Goal: Task Accomplishment & Management: Manage account settings

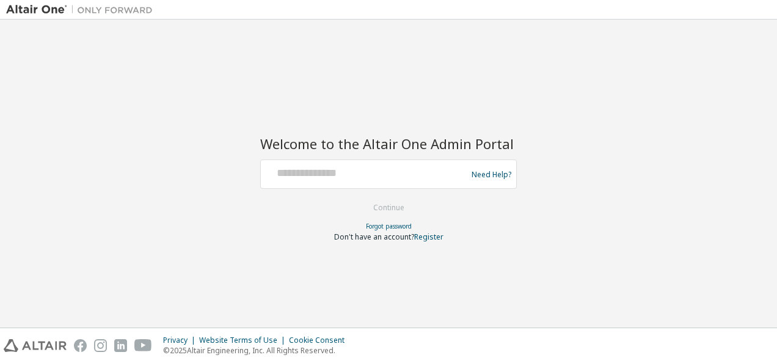
click at [701, 188] on div "Welcome to the Altair One Admin Portal Need Help? Please make sure that you pro…" at bounding box center [388, 174] width 765 height 296
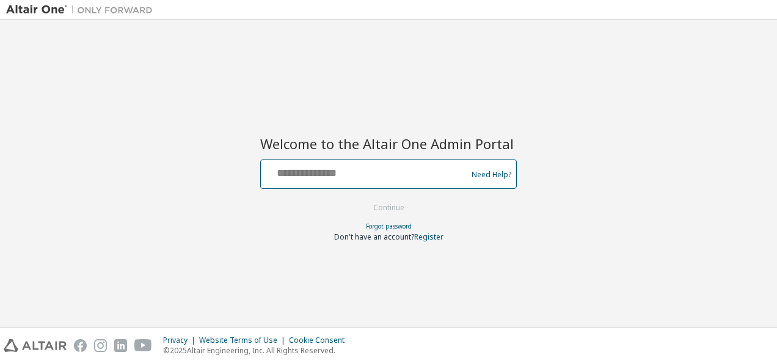
click at [393, 177] on input "text" at bounding box center [366, 171] width 200 height 18
type input "**********"
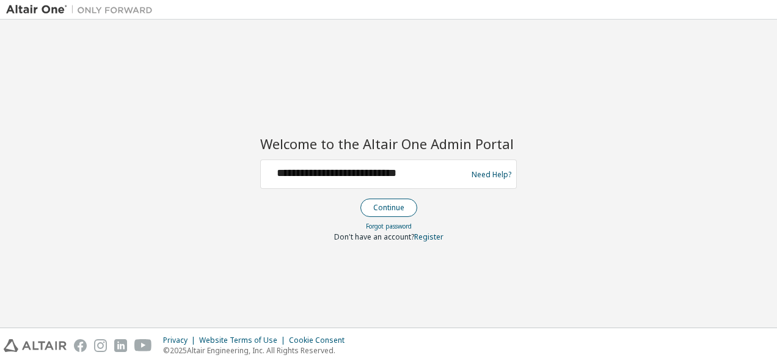
click at [397, 208] on button "Continue" at bounding box center [388, 208] width 57 height 18
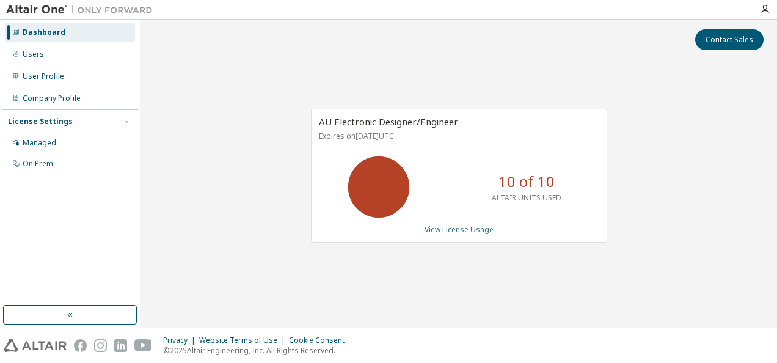
click at [456, 227] on link "View License Usage" at bounding box center [459, 229] width 69 height 10
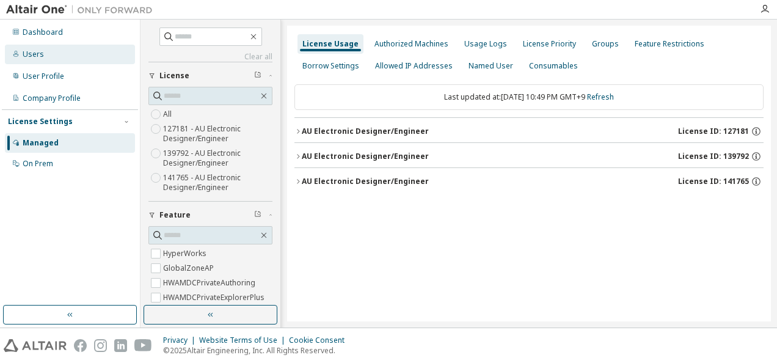
click at [66, 60] on div "Users" at bounding box center [70, 55] width 130 height 20
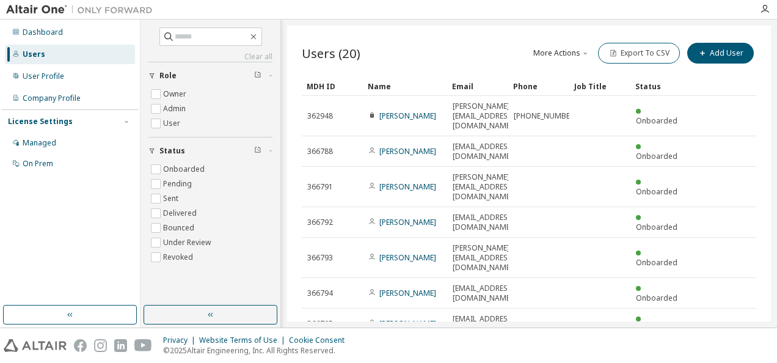
scroll to position [136, 0]
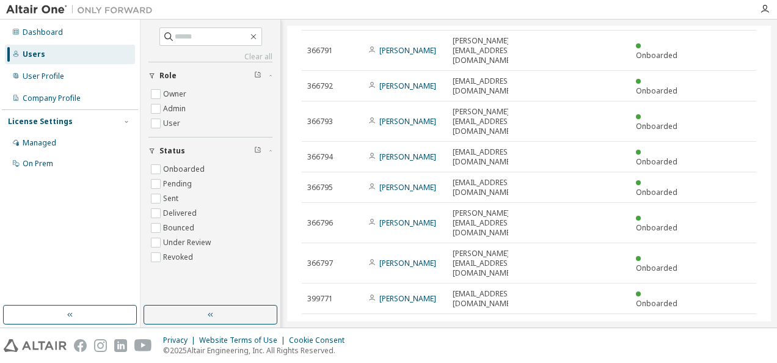
click at [718, 321] on icon "button" at bounding box center [725, 328] width 15 height 15
type input "*"
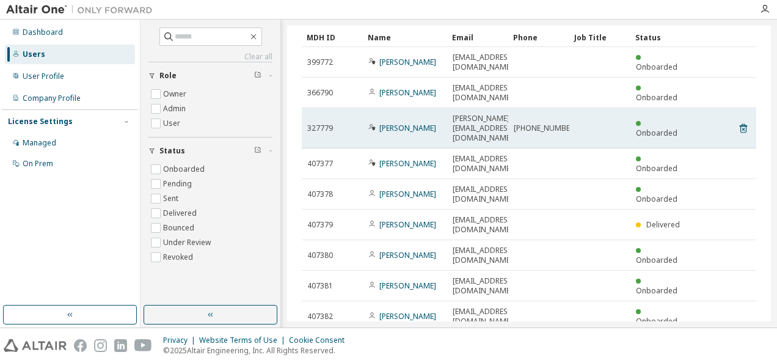
scroll to position [0, 0]
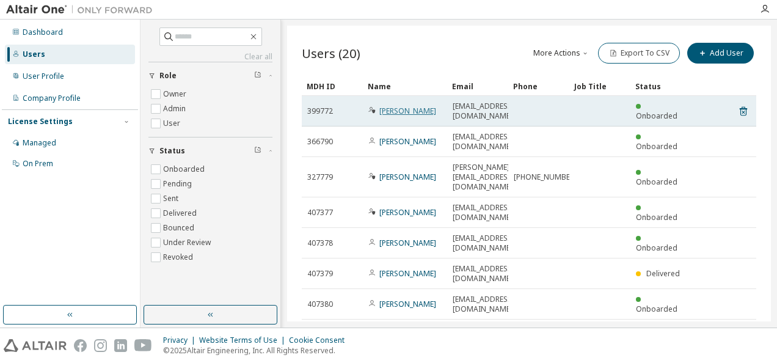
click at [410, 114] on link "yasuhiro kotani" at bounding box center [407, 111] width 57 height 10
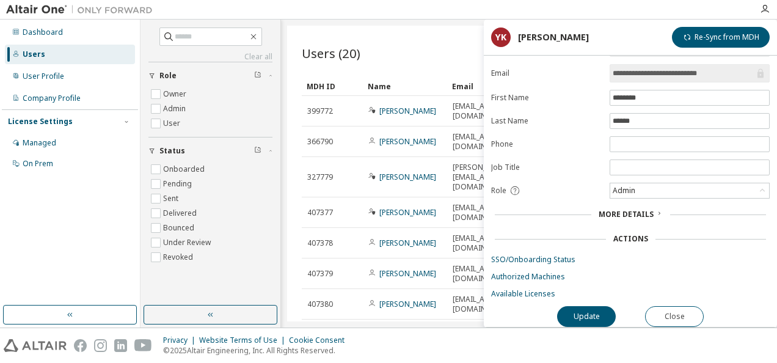
scroll to position [26, 0]
click at [540, 256] on link "SSO/Onboarding Status" at bounding box center [630, 260] width 279 height 10
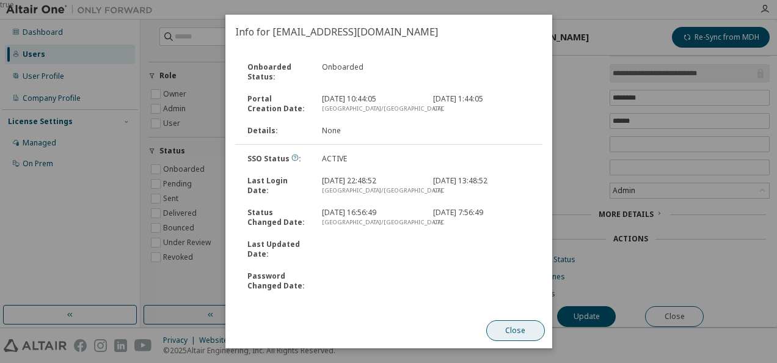
click at [497, 327] on button "Close" at bounding box center [515, 330] width 59 height 21
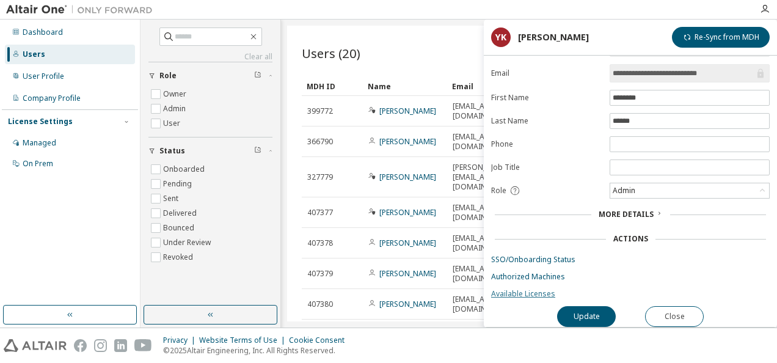
click at [526, 289] on link "Available Licenses" at bounding box center [630, 294] width 279 height 10
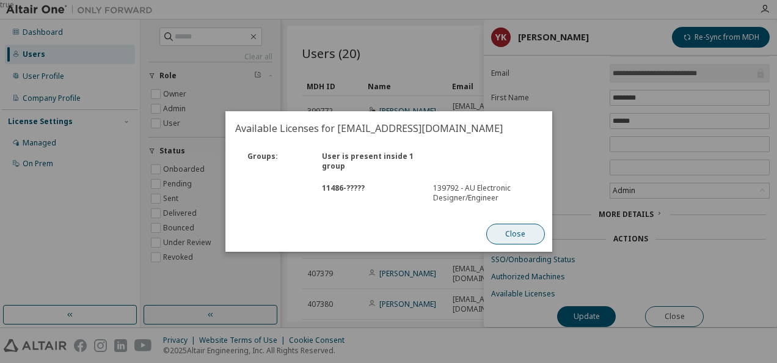
click at [509, 233] on button "Close" at bounding box center [515, 234] width 59 height 21
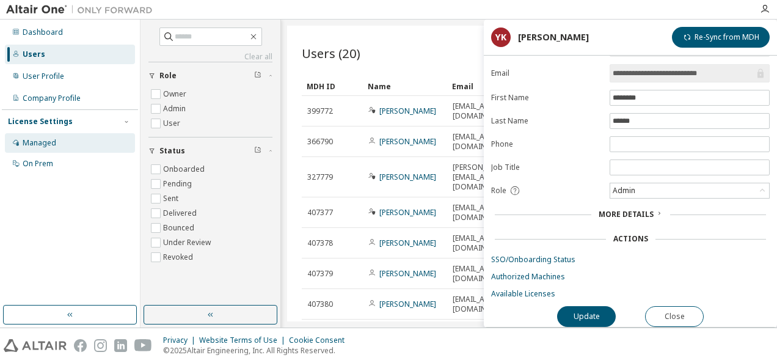
click at [55, 140] on div "Managed" at bounding box center [70, 143] width 130 height 20
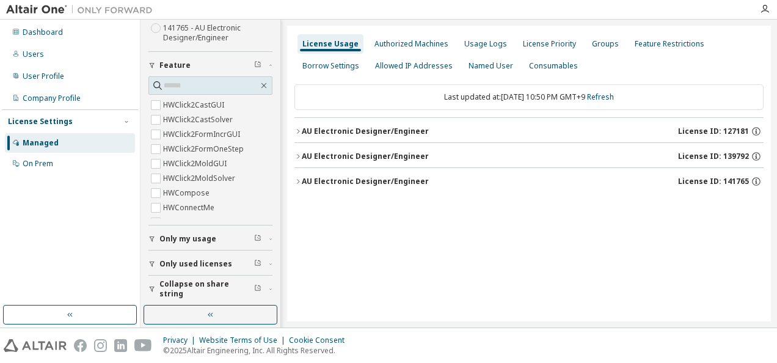
scroll to position [183, 0]
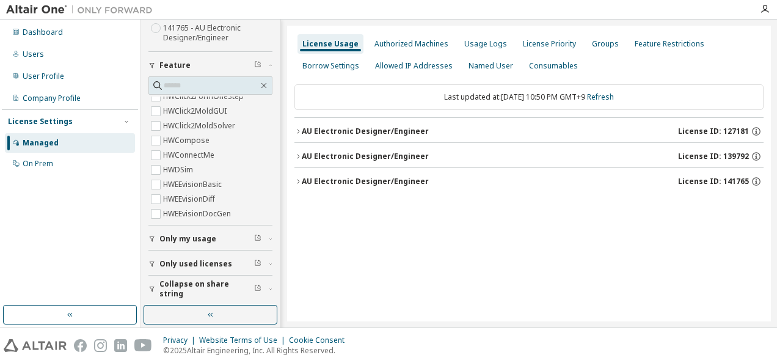
click at [197, 254] on button "Only used licenses" at bounding box center [210, 263] width 124 height 27
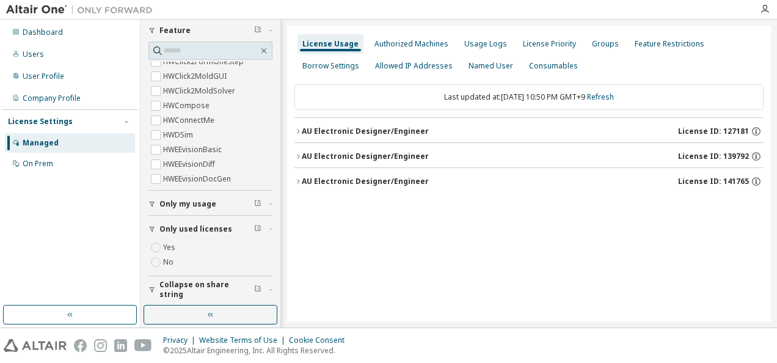
scroll to position [185, 0]
click at [199, 231] on span "Only used licenses" at bounding box center [195, 229] width 73 height 10
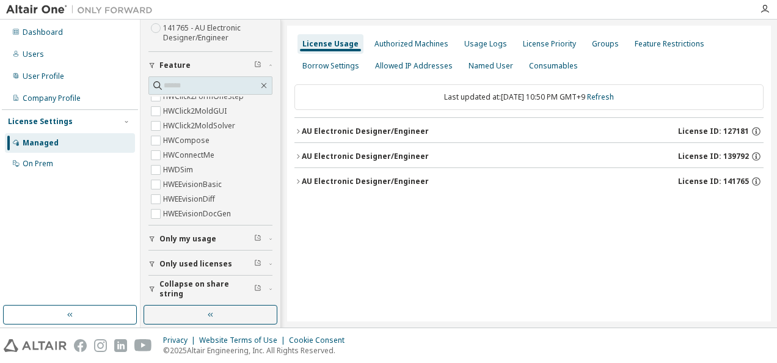
click at [192, 238] on span "Only my usage" at bounding box center [187, 239] width 57 height 10
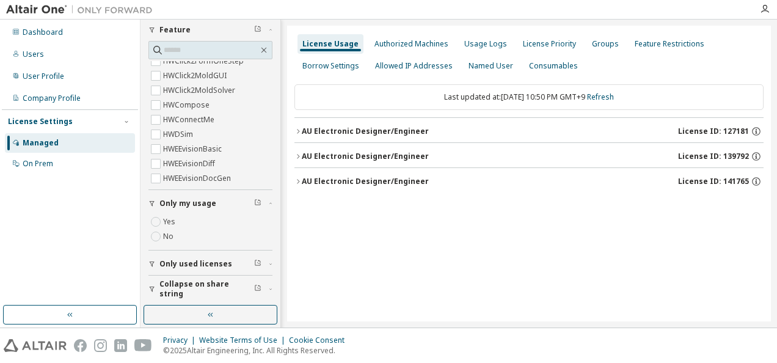
click at [192, 238] on div "Yes No" at bounding box center [210, 228] width 124 height 29
click at [197, 203] on span "Only my usage" at bounding box center [187, 204] width 57 height 10
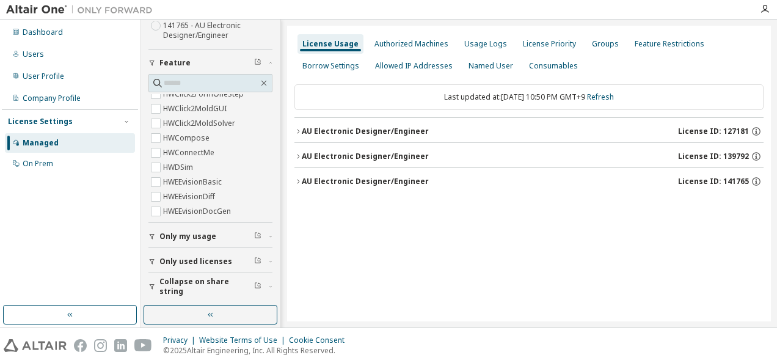
scroll to position [150, 0]
click at [187, 261] on span "Only used licenses" at bounding box center [195, 264] width 73 height 10
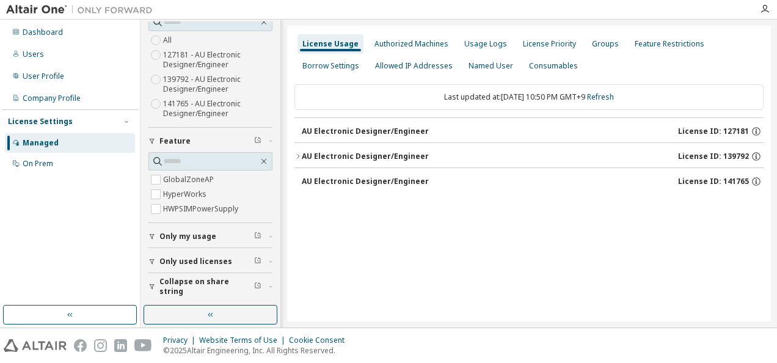
scroll to position [71, 0]
click at [188, 236] on span "Only my usage" at bounding box center [187, 239] width 57 height 10
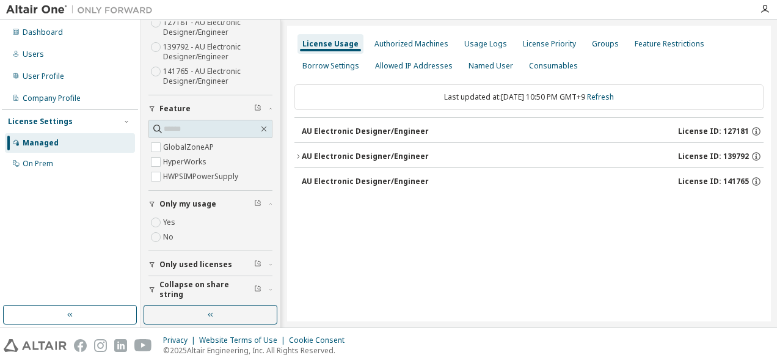
scroll to position [107, 0]
click at [186, 259] on span "Only used licenses" at bounding box center [195, 264] width 73 height 10
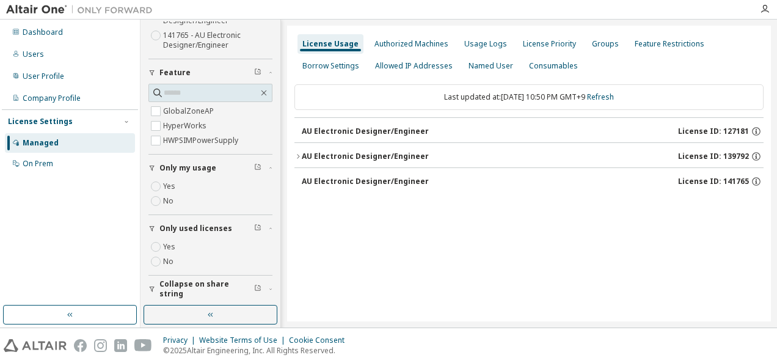
click at [171, 248] on label "Yes" at bounding box center [170, 246] width 15 height 15
click at [192, 228] on span "Only used licenses" at bounding box center [195, 229] width 73 height 10
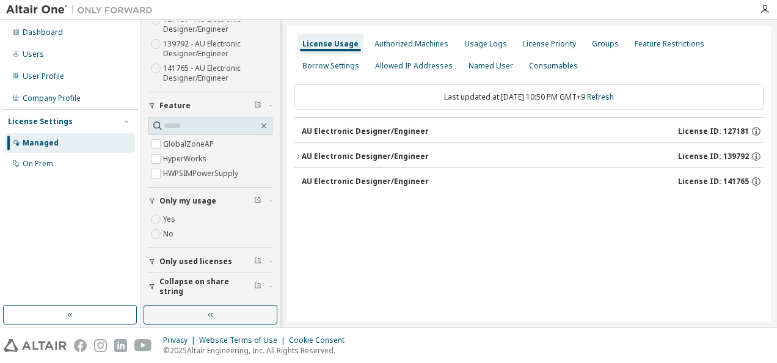
scroll to position [107, 0]
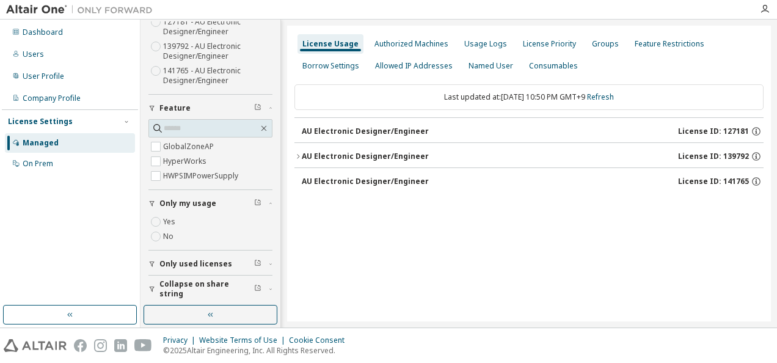
click at [170, 219] on label "Yes" at bounding box center [170, 221] width 15 height 15
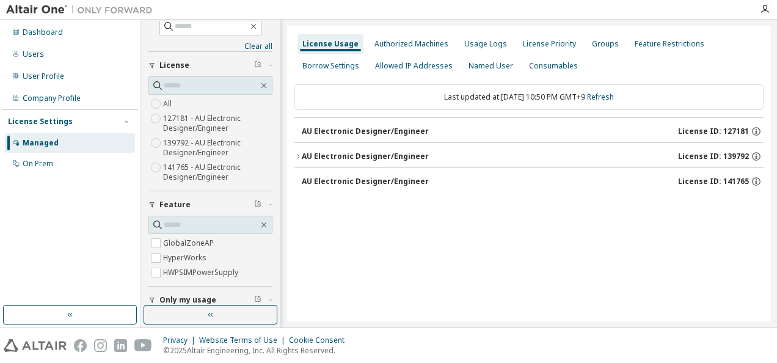
scroll to position [0, 0]
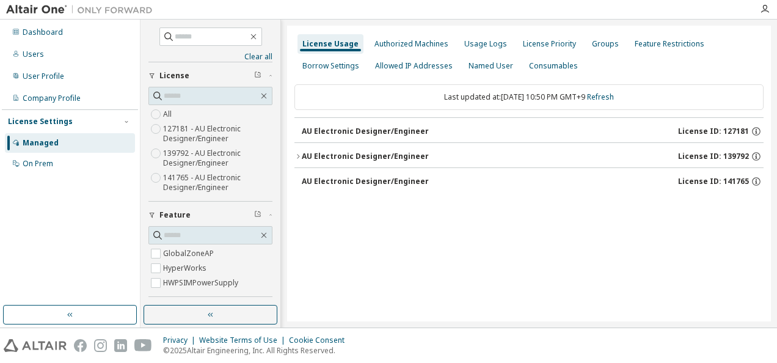
click at [416, 259] on div "License Usage Authorized Machines Usage Logs License Priority Groups Feature Re…" at bounding box center [529, 174] width 484 height 296
click at [301, 155] on icon "button" at bounding box center [297, 156] width 7 height 7
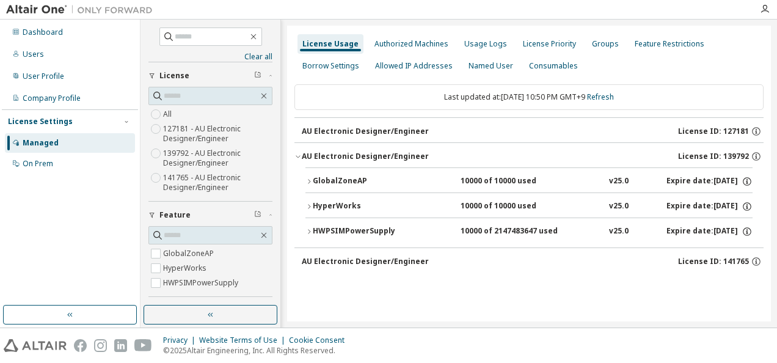
click at [367, 131] on div "AU Electronic Designer/Engineer" at bounding box center [365, 131] width 127 height 10
click at [335, 129] on div "AU Electronic Designer/Engineer" at bounding box center [365, 131] width 127 height 10
click at [364, 257] on div "AU Electronic Designer/Engineer" at bounding box center [365, 262] width 127 height 10
click at [363, 257] on div "AU Electronic Designer/Engineer" at bounding box center [365, 262] width 127 height 10
click at [253, 57] on link "Clear all" at bounding box center [210, 57] width 124 height 10
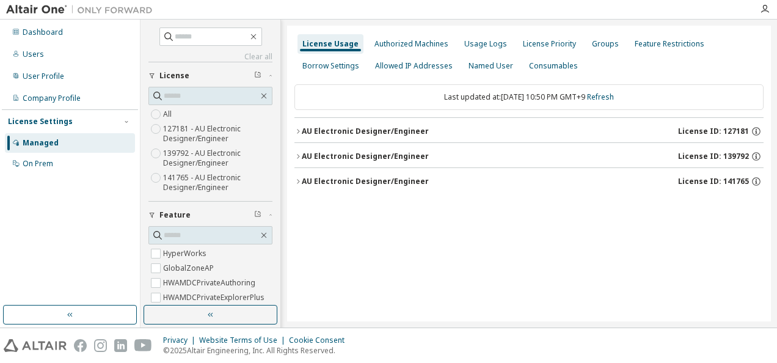
click at [356, 131] on div "AU Electronic Designer/Engineer" at bounding box center [365, 131] width 127 height 10
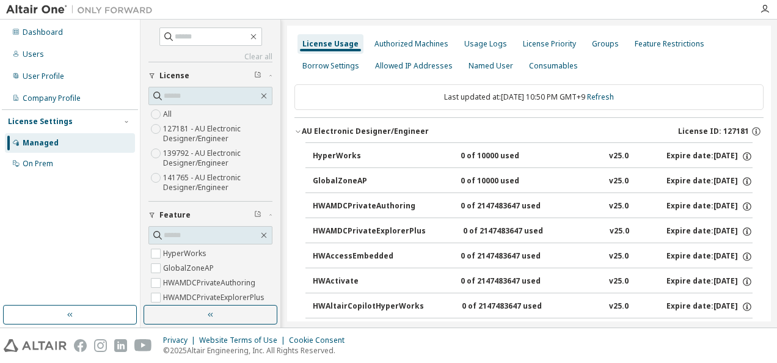
click at [356, 131] on div "AU Electronic Designer/Engineer" at bounding box center [365, 131] width 127 height 10
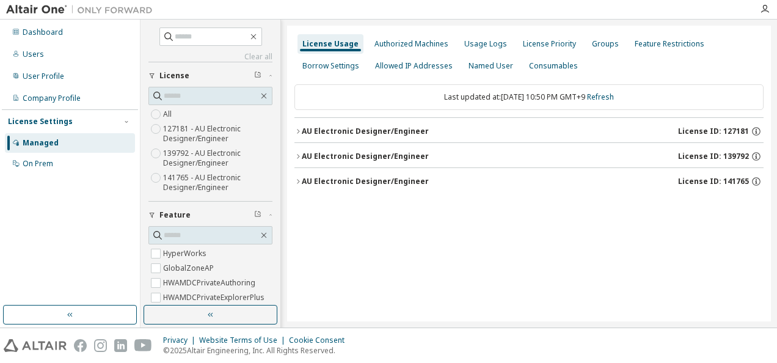
click at [357, 153] on div "AU Electronic Designer/Engineer" at bounding box center [365, 156] width 127 height 10
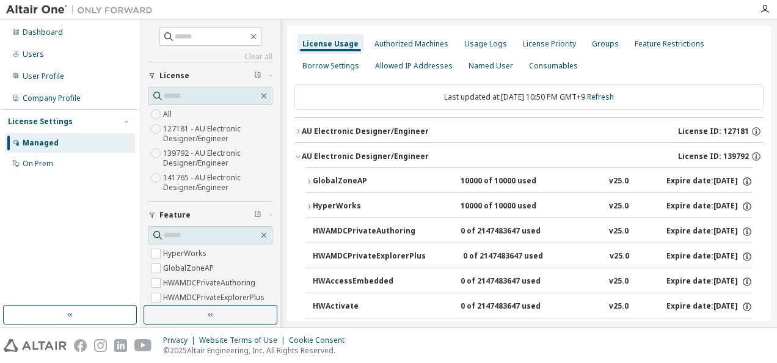
click at [357, 153] on div "AU Electronic Designer/Engineer" at bounding box center [365, 156] width 127 height 10
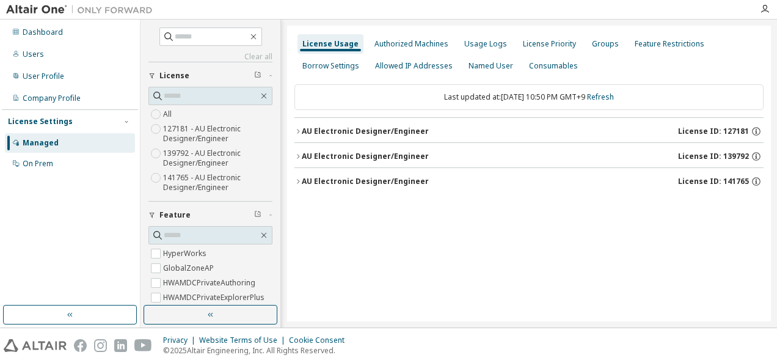
click at [360, 178] on div "AU Electronic Designer/Engineer" at bounding box center [365, 182] width 127 height 10
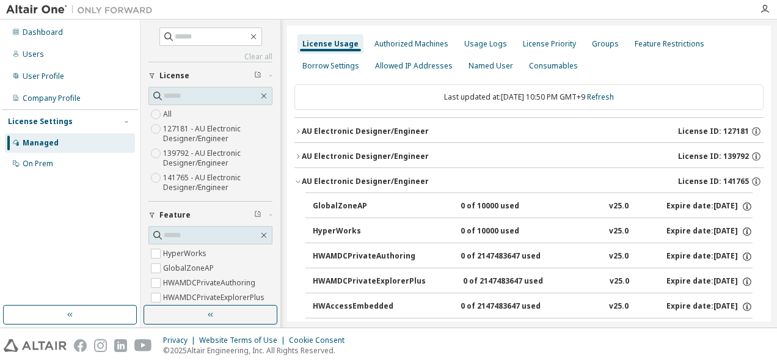
click at [360, 178] on div "AU Electronic Designer/Engineer" at bounding box center [365, 182] width 127 height 10
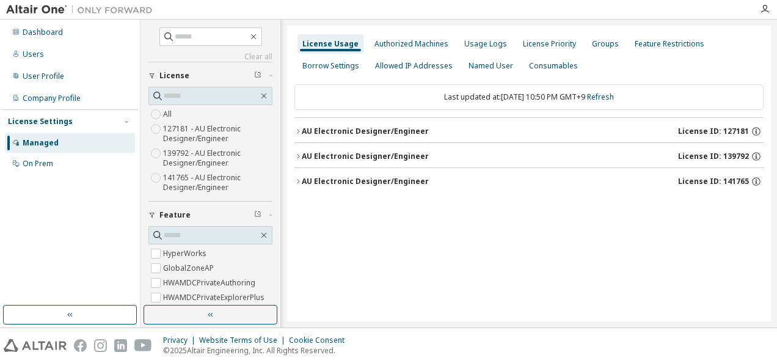
click at [374, 132] on div "AU Electronic Designer/Engineer" at bounding box center [365, 131] width 127 height 10
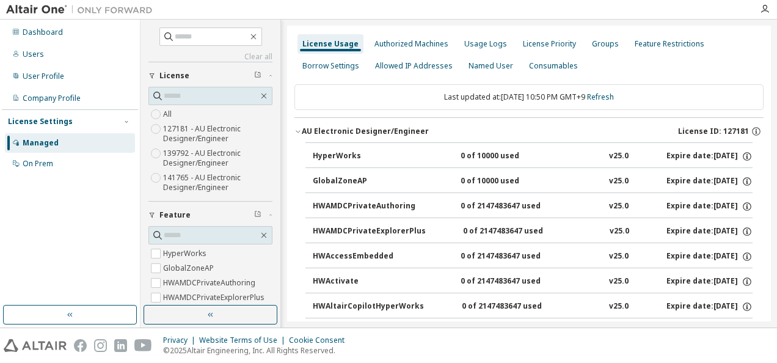
click at [374, 132] on div "AU Electronic Designer/Engineer" at bounding box center [365, 131] width 127 height 10
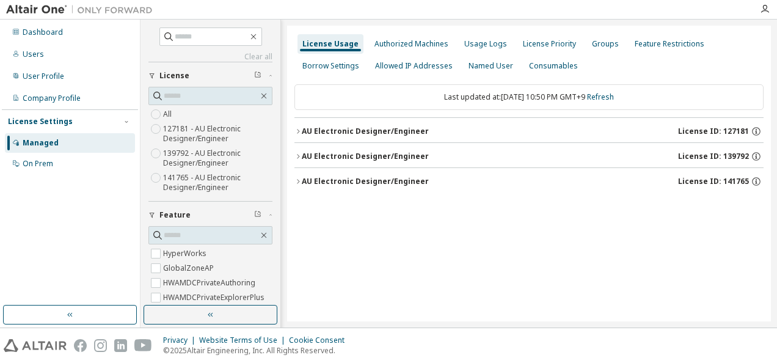
click at [393, 158] on div "AU Electronic Designer/Engineer" at bounding box center [365, 156] width 127 height 10
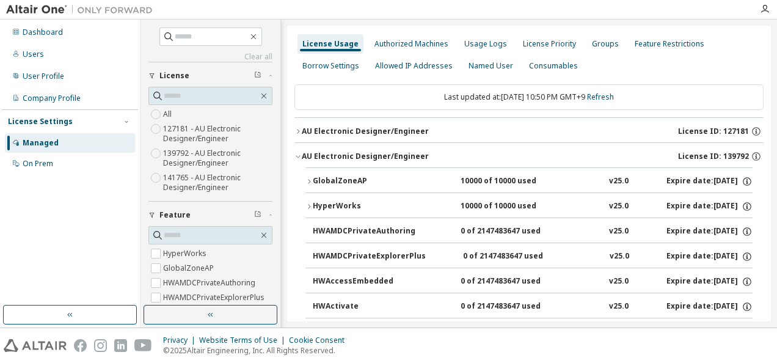
click at [393, 158] on div "AU Electronic Designer/Engineer" at bounding box center [365, 156] width 127 height 10
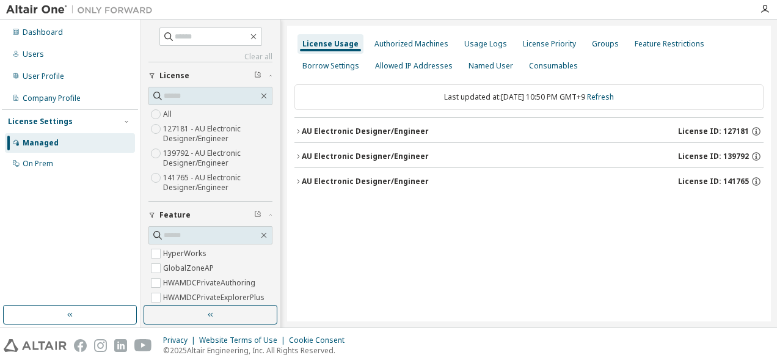
click at [393, 158] on div "AU Electronic Designer/Engineer" at bounding box center [365, 156] width 127 height 10
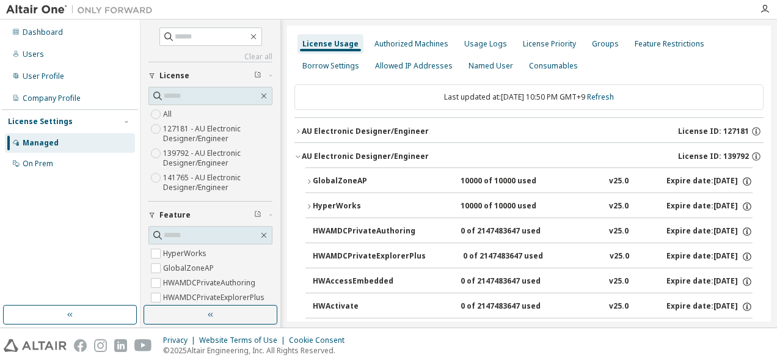
click at [347, 180] on div "GlobalZoneAP" at bounding box center [368, 181] width 110 height 11
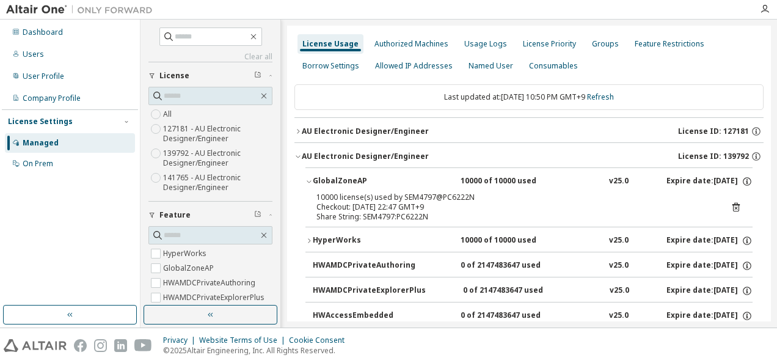
click at [347, 180] on div "GlobalZoneAP" at bounding box center [368, 181] width 110 height 11
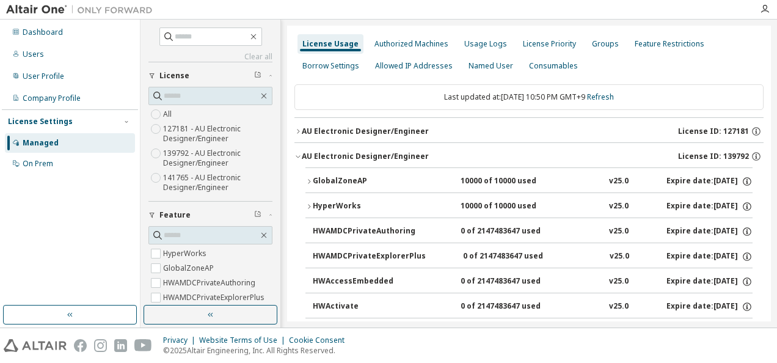
click at [347, 180] on div "GlobalZoneAP" at bounding box center [368, 181] width 110 height 11
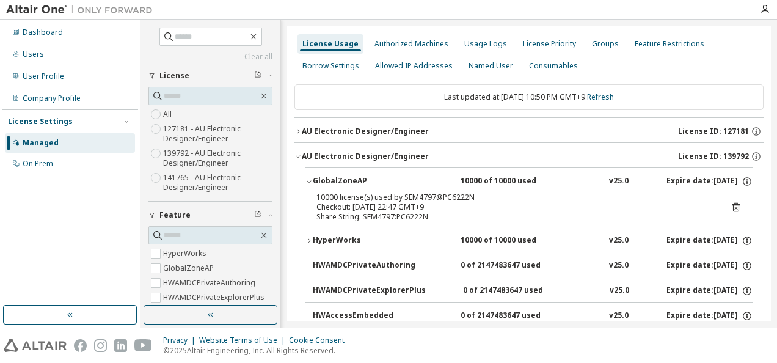
click at [347, 180] on div "GlobalZoneAP" at bounding box center [368, 181] width 110 height 11
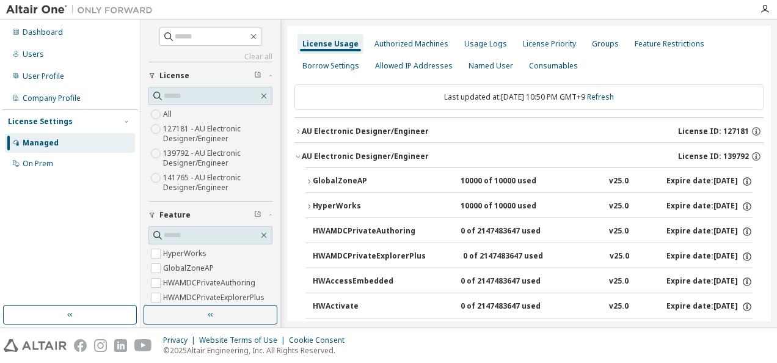
click at [353, 202] on div "HyperWorks" at bounding box center [368, 206] width 110 height 11
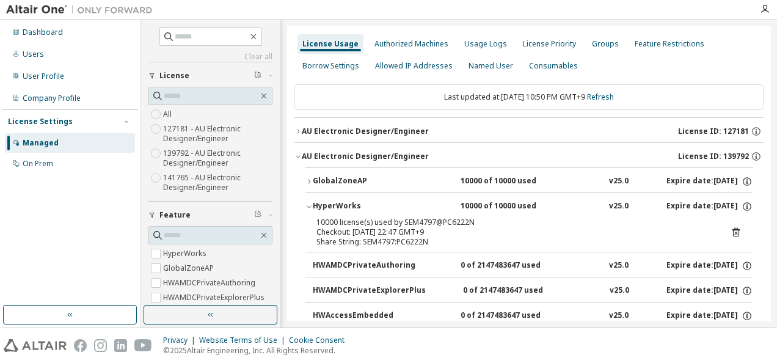
click at [353, 202] on div "HyperWorks" at bounding box center [368, 206] width 110 height 11
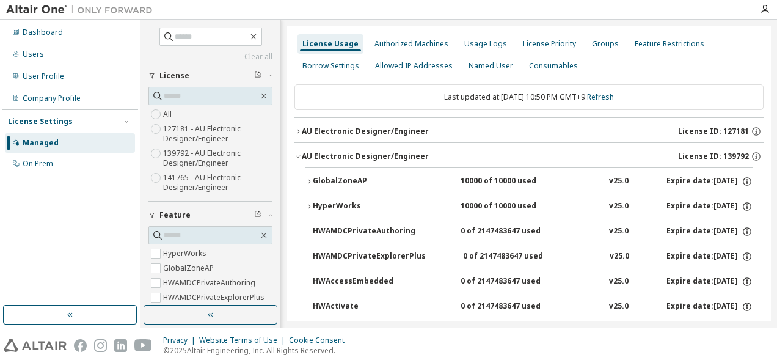
click at [349, 156] on div "AU Electronic Designer/Engineer" at bounding box center [365, 156] width 127 height 10
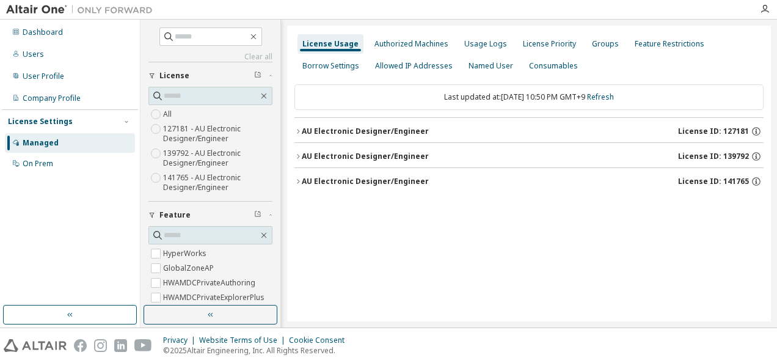
click at [364, 132] on div "AU Electronic Designer/Engineer" at bounding box center [365, 131] width 127 height 10
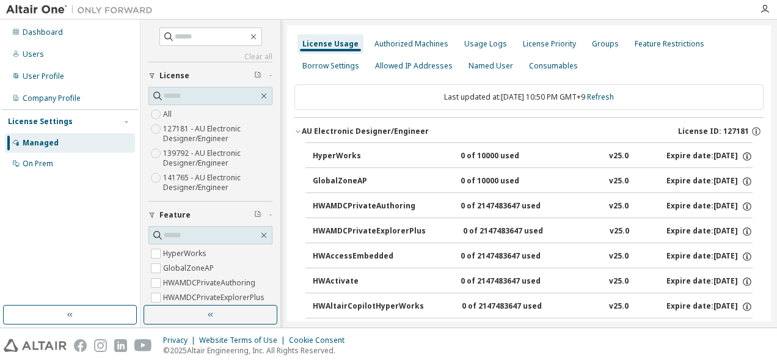
click at [364, 132] on div "AU Electronic Designer/Engineer" at bounding box center [365, 131] width 127 height 10
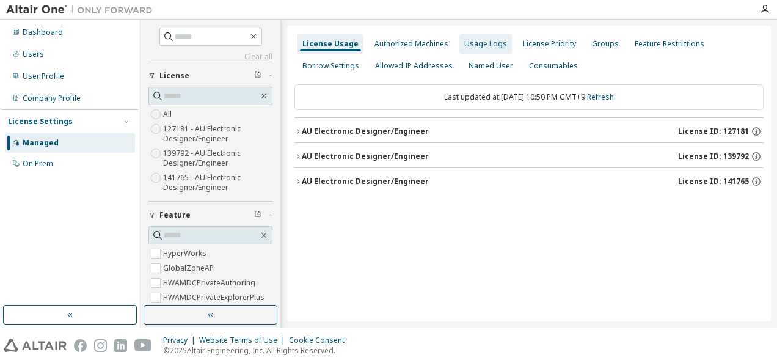
click at [472, 42] on div "Usage Logs" at bounding box center [485, 44] width 43 height 10
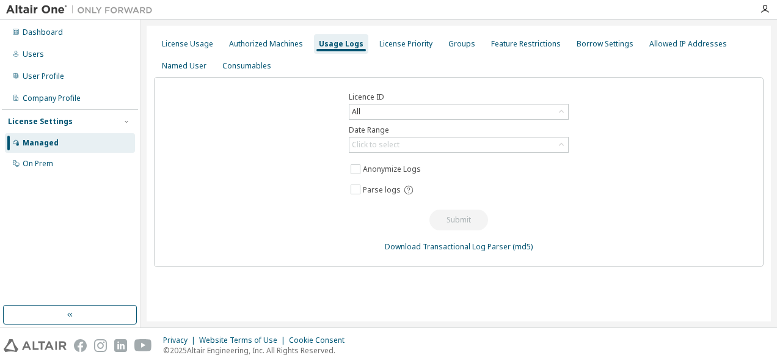
click at [414, 103] on div "Licence ID All Date Range Click to select Anonymize Logs Parse logs Submit Down…" at bounding box center [459, 172] width 610 height 190
click at [412, 109] on div "All" at bounding box center [458, 111] width 219 height 15
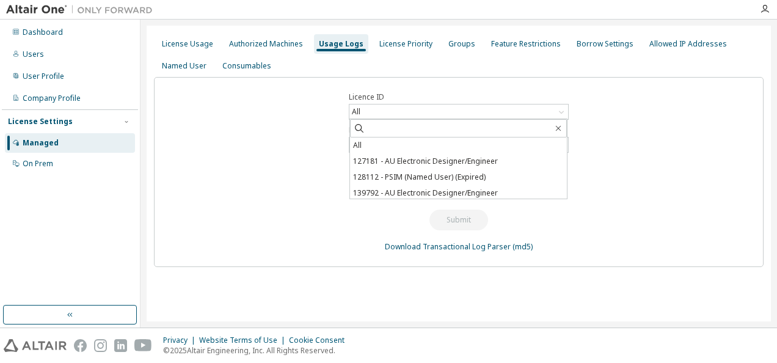
click at [416, 93] on label "Licence ID" at bounding box center [459, 97] width 220 height 10
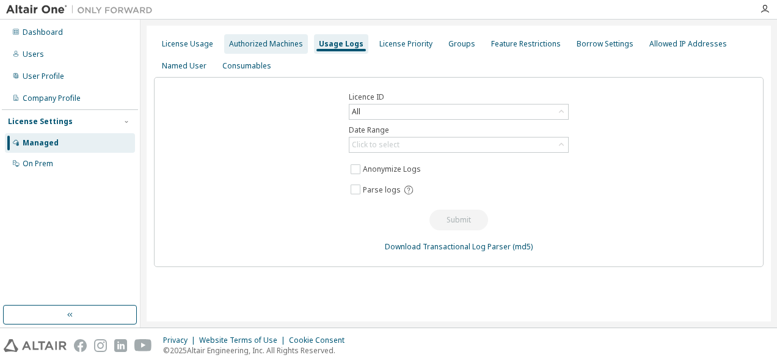
click at [271, 48] on div "Authorized Machines" at bounding box center [266, 44] width 74 height 10
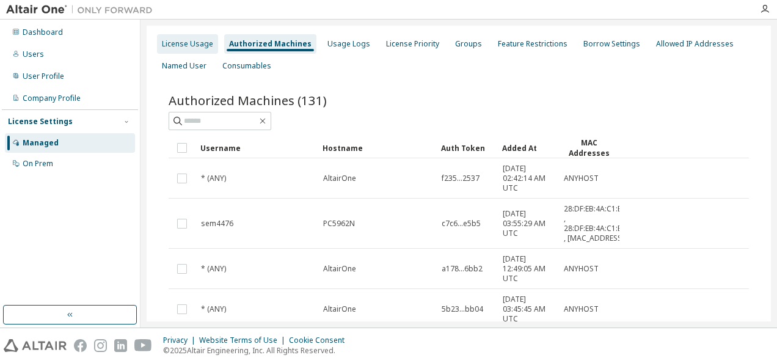
click at [203, 49] on div "License Usage" at bounding box center [187, 44] width 61 height 20
